Goal: Navigation & Orientation: Understand site structure

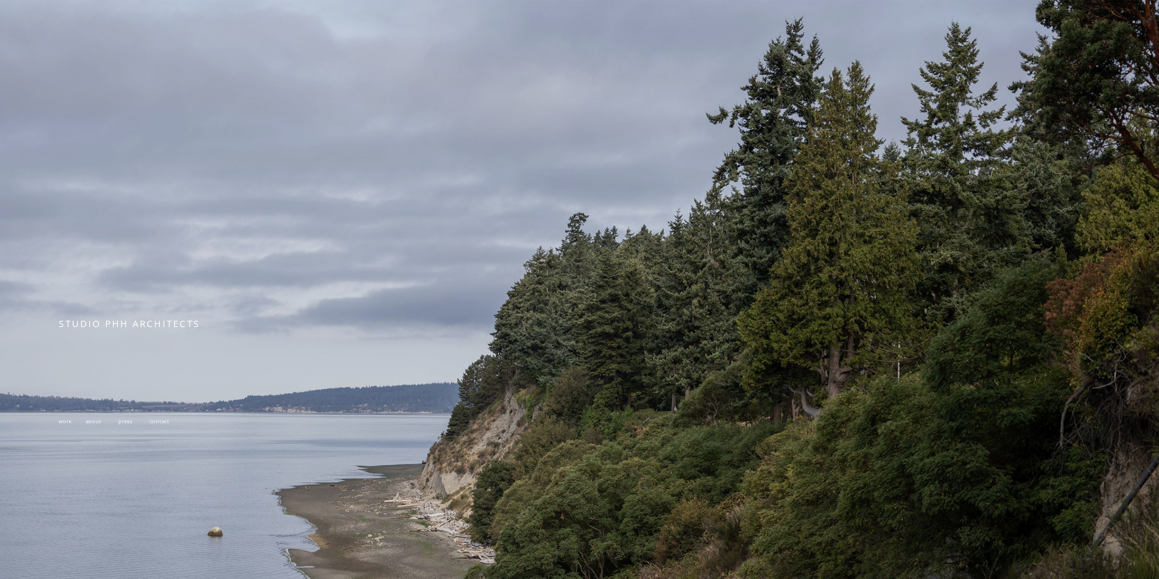
click at [515, 274] on div at bounding box center [579, 403] width 1159 height 806
drag, startPoint x: 401, startPoint y: 355, endPoint x: 347, endPoint y: 349, distance: 54.1
click at [398, 354] on div "STUDIO PHH ARCHITECTS" at bounding box center [272, 342] width 426 height 49
drag, startPoint x: 172, startPoint y: 320, endPoint x: 165, endPoint y: 329, distance: 11.3
click at [171, 321] on span "STUDIO PHH ARCHITECTS" at bounding box center [129, 324] width 141 height 12
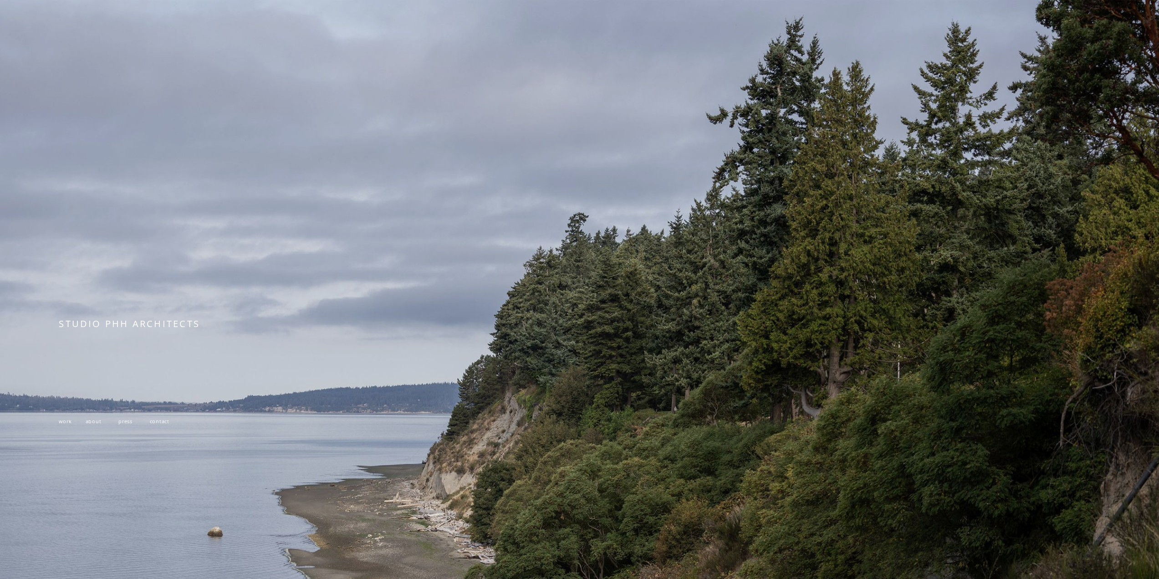
click at [63, 422] on span "work" at bounding box center [65, 421] width 13 height 7
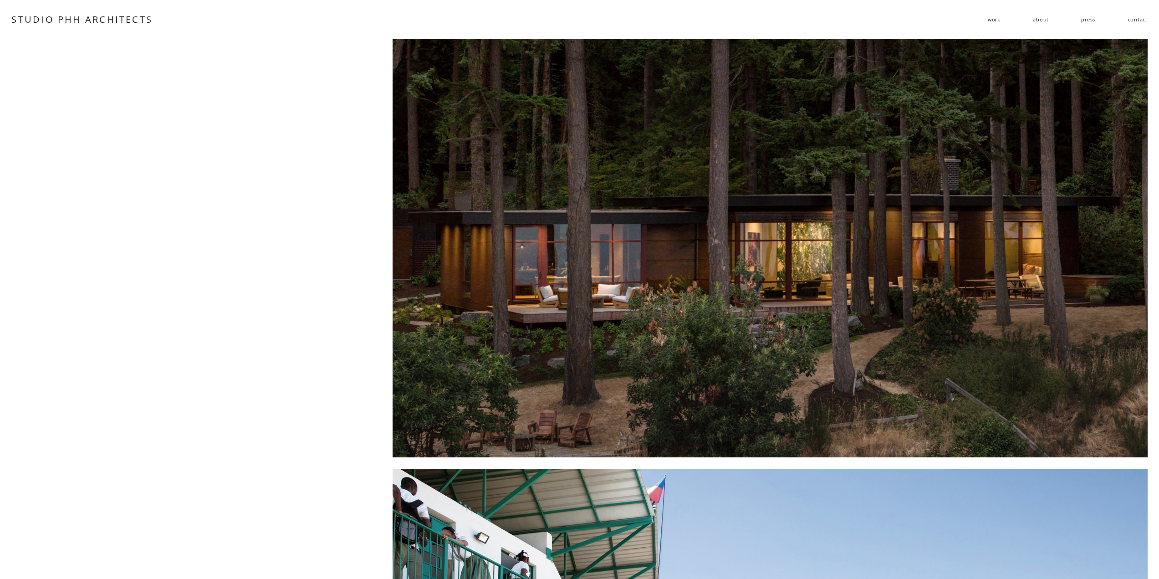
click at [1087, 22] on link "press" at bounding box center [1089, 20] width 14 height 14
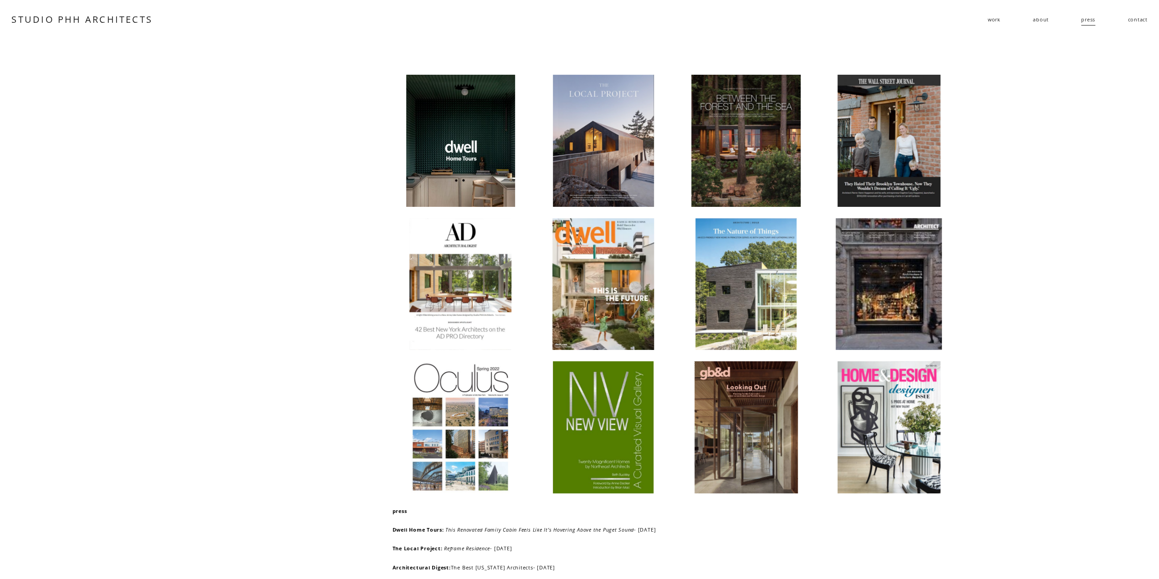
click at [1134, 19] on link "contact" at bounding box center [1138, 20] width 20 height 14
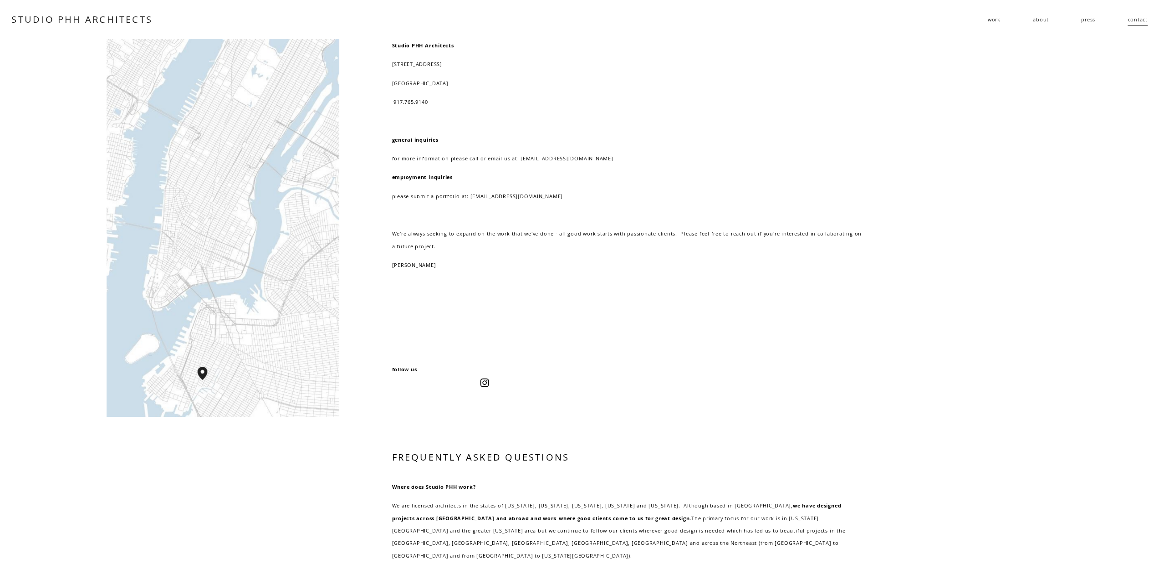
click at [1033, 21] on link "about" at bounding box center [1041, 20] width 16 height 14
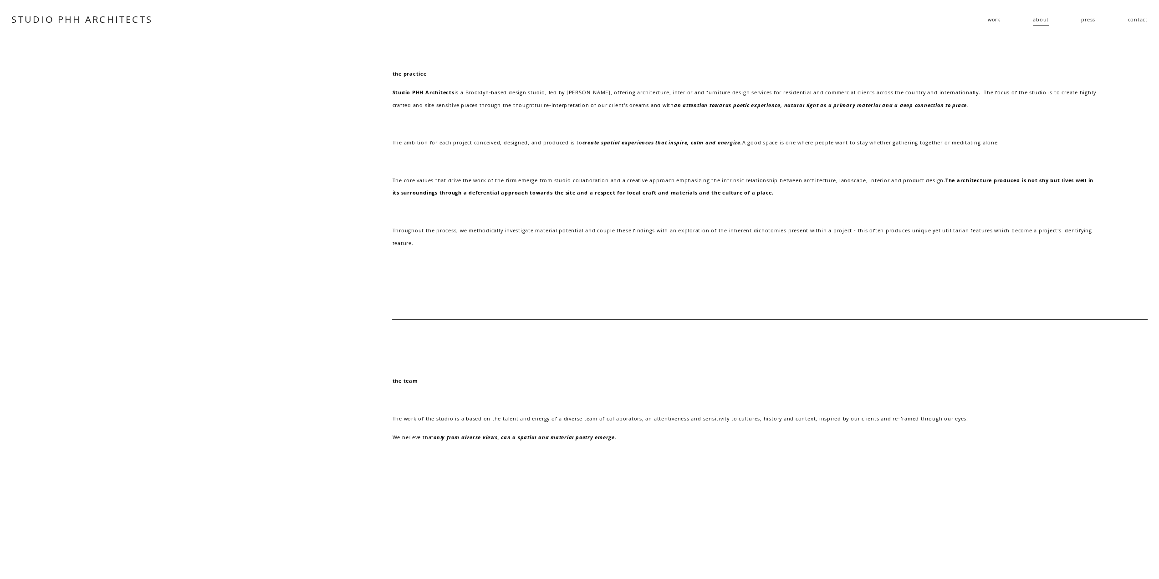
scroll to position [224, 0]
